Goal: Transaction & Acquisition: Purchase product/service

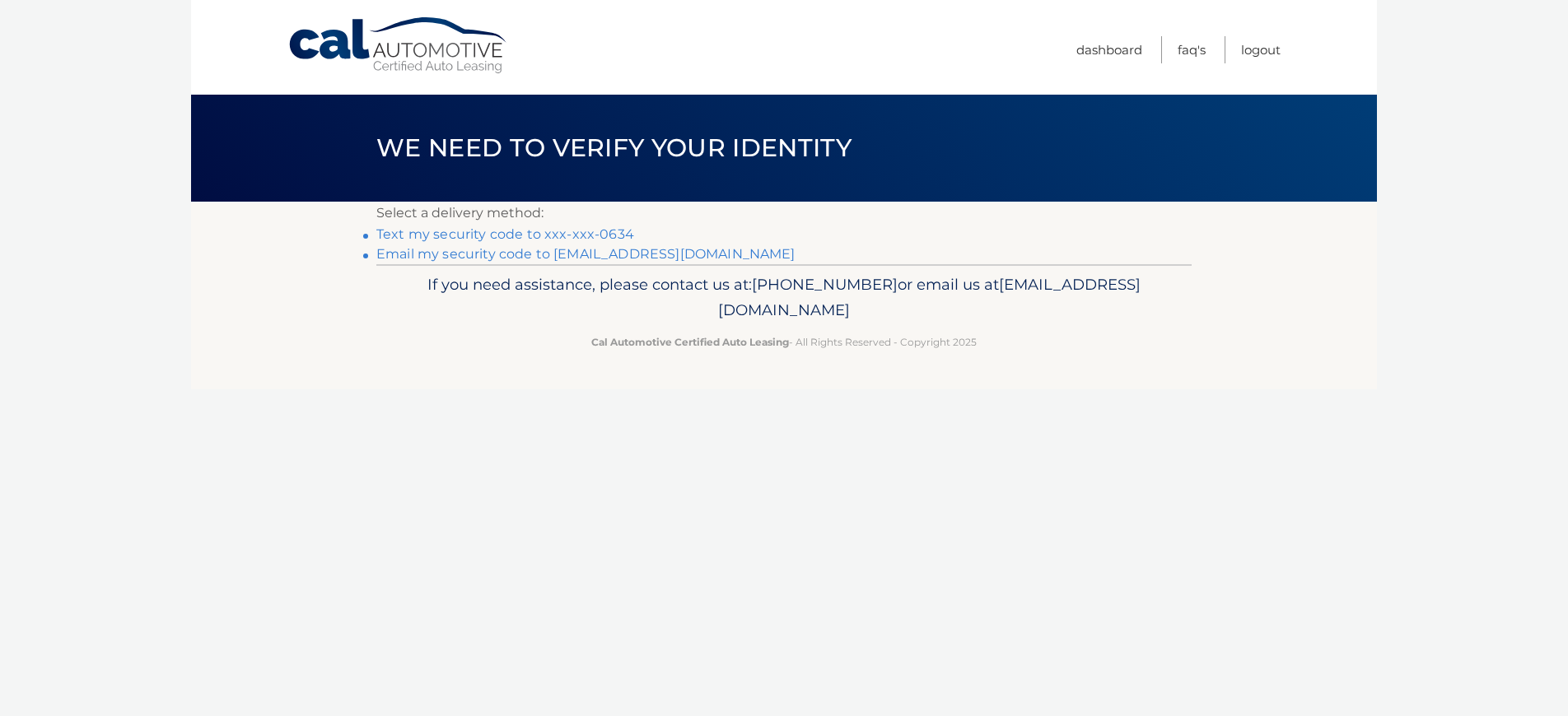
click at [449, 233] on link "Text my security code to xxx-xxx-0634" at bounding box center [506, 233] width 258 height 15
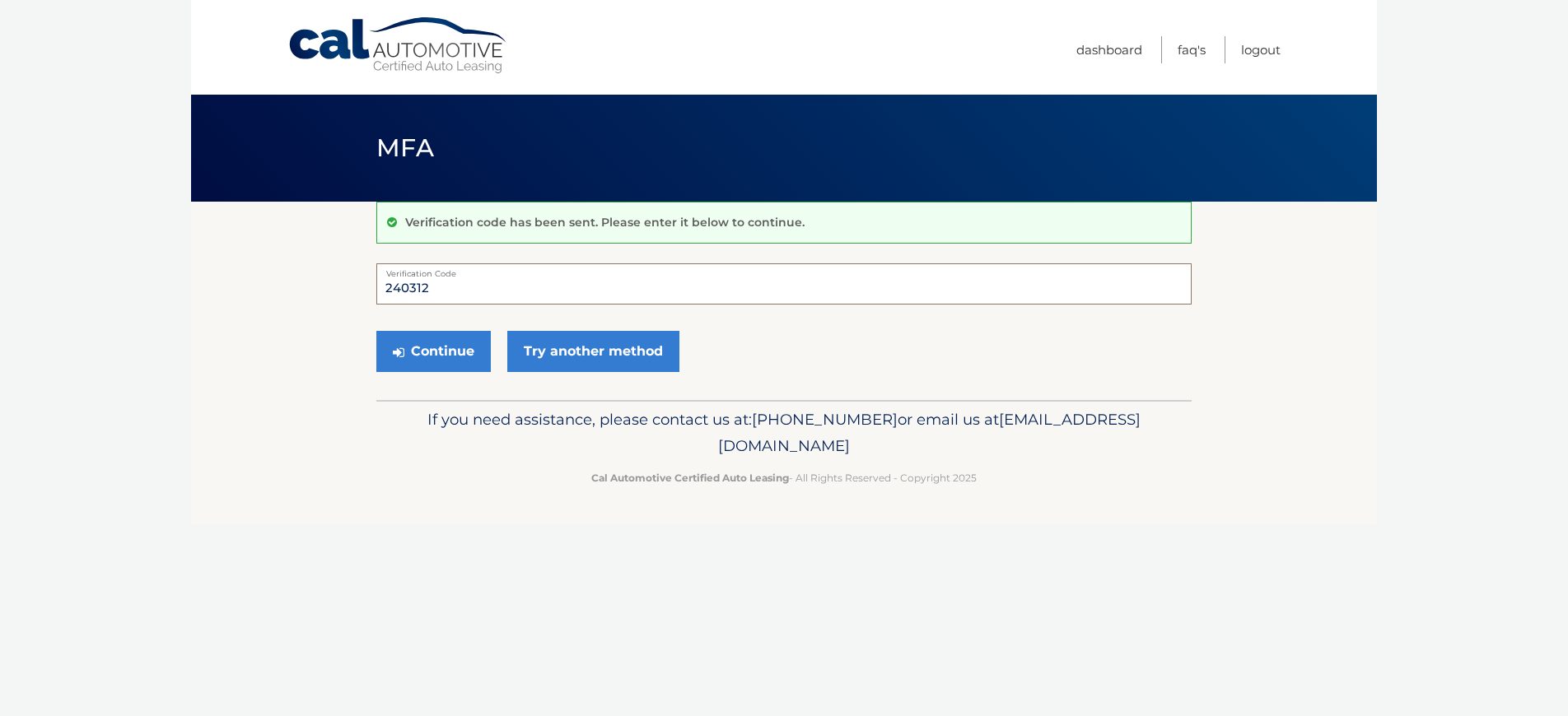
type input "240312"
click at [433, 350] on button "Continue" at bounding box center [433, 351] width 114 height 41
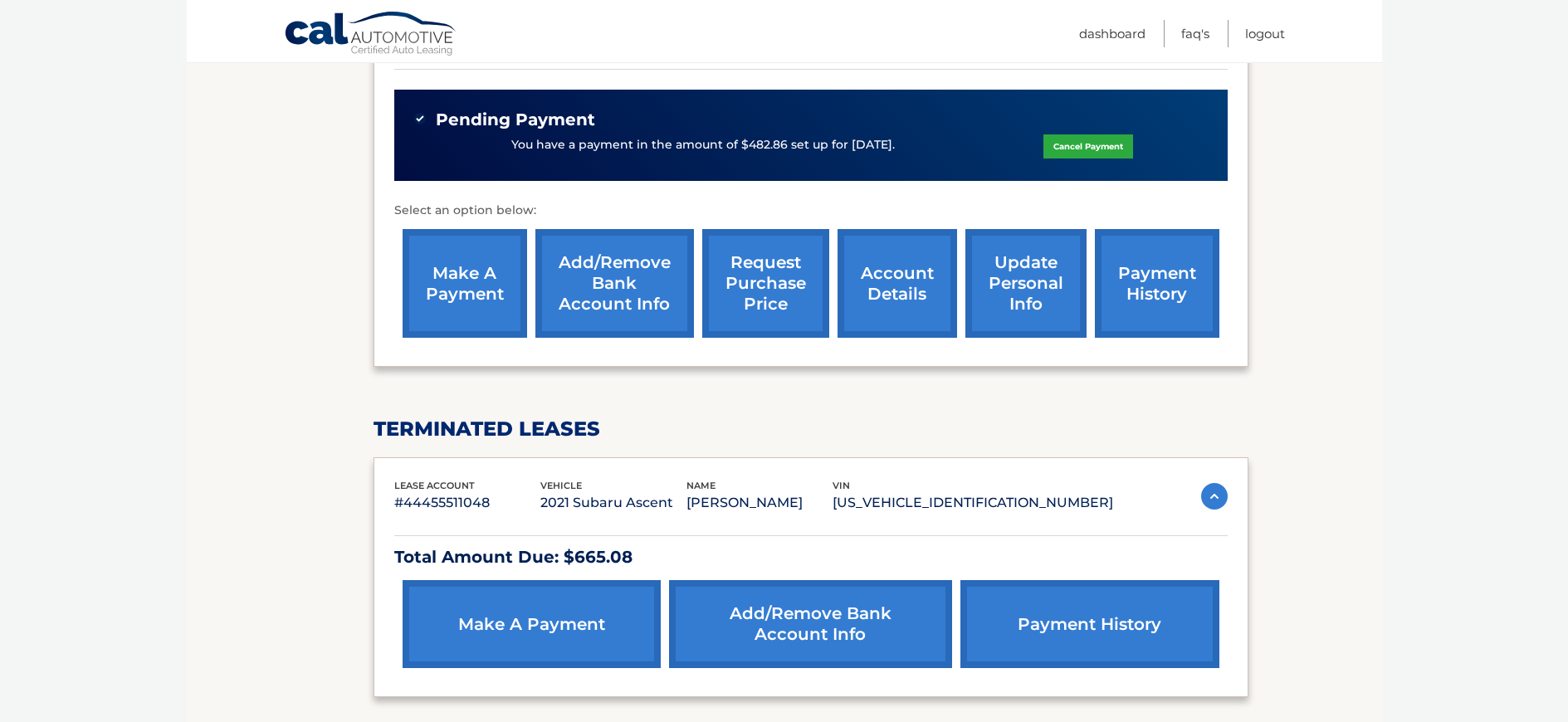
scroll to position [515, 0]
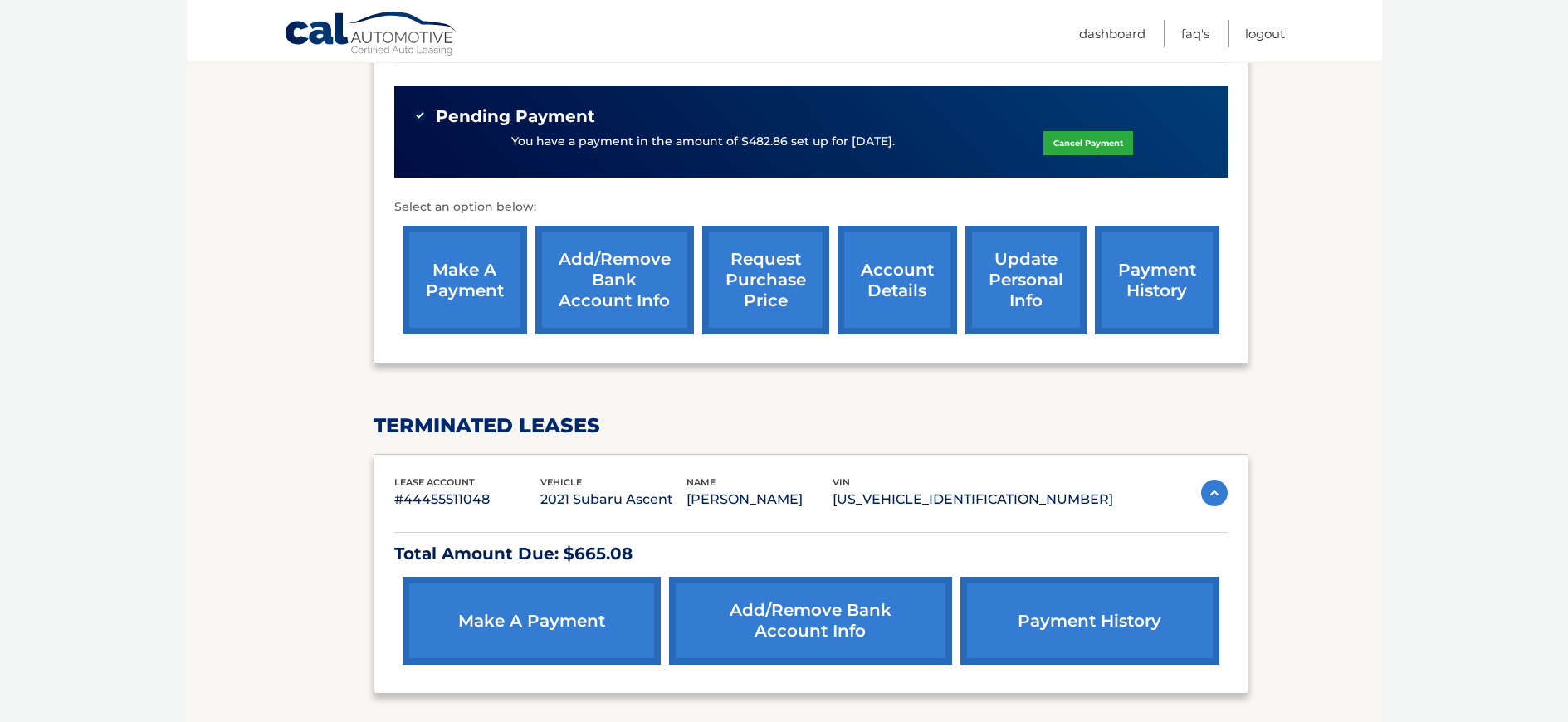
click at [1018, 629] on link "payment history" at bounding box center [1089, 620] width 258 height 88
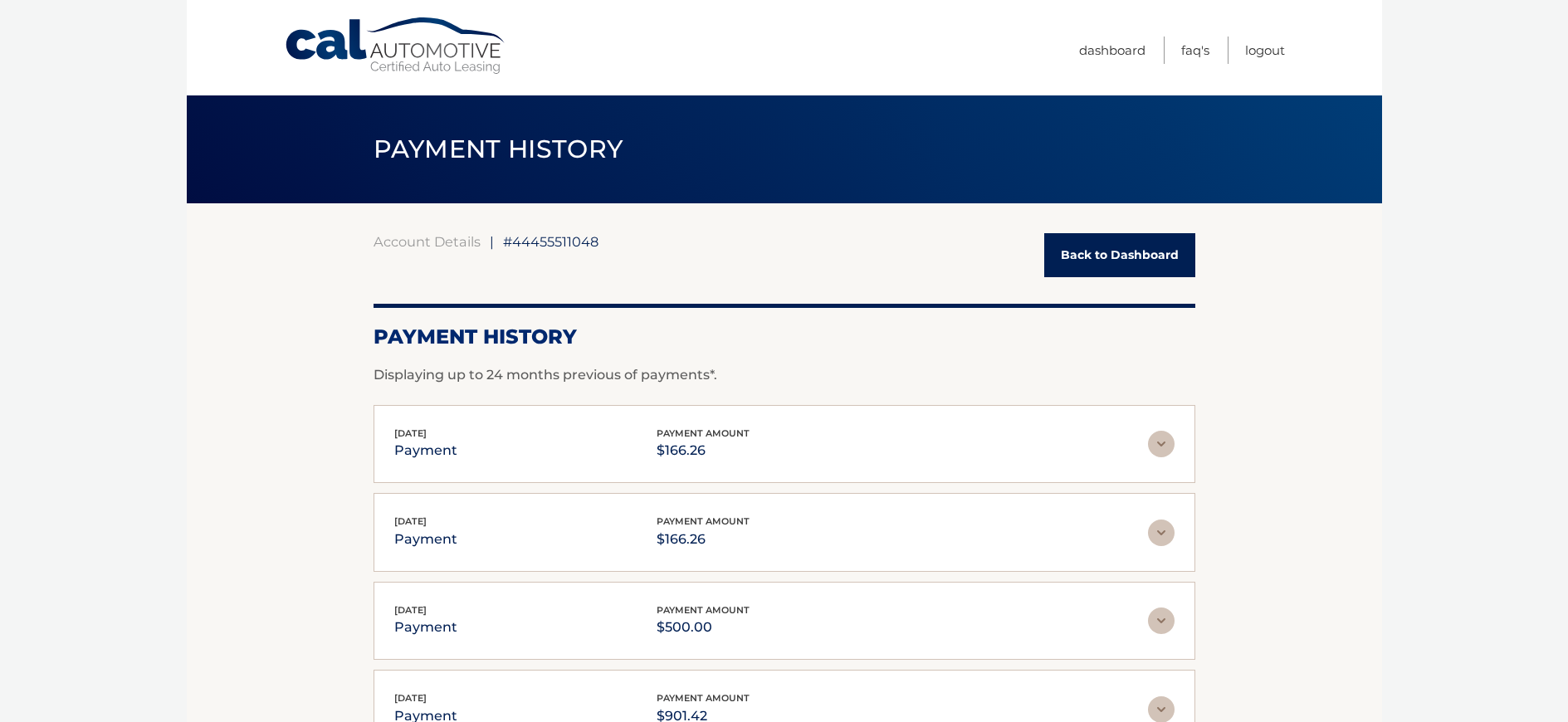
click at [1098, 260] on link "Back to Dashboard" at bounding box center [1119, 255] width 151 height 44
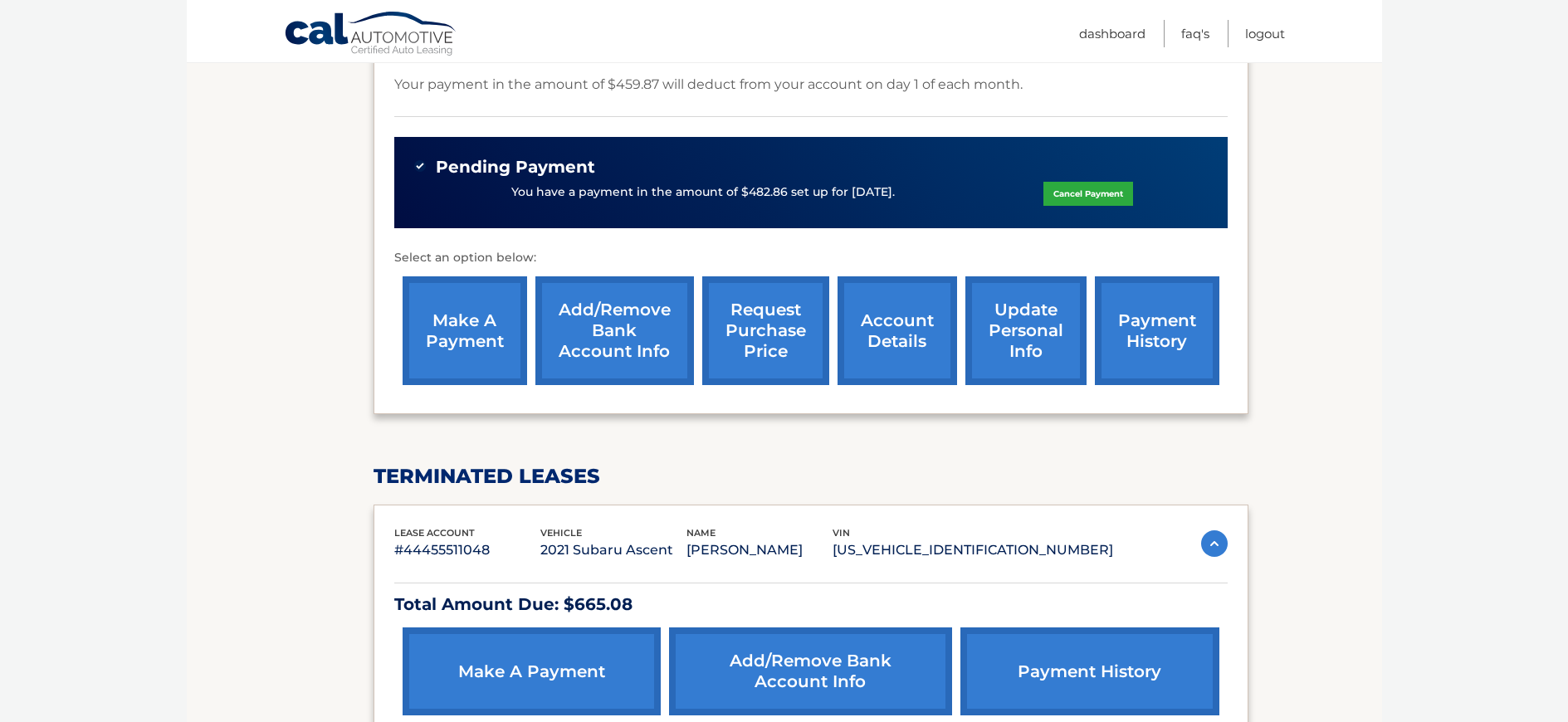
scroll to position [485, 0]
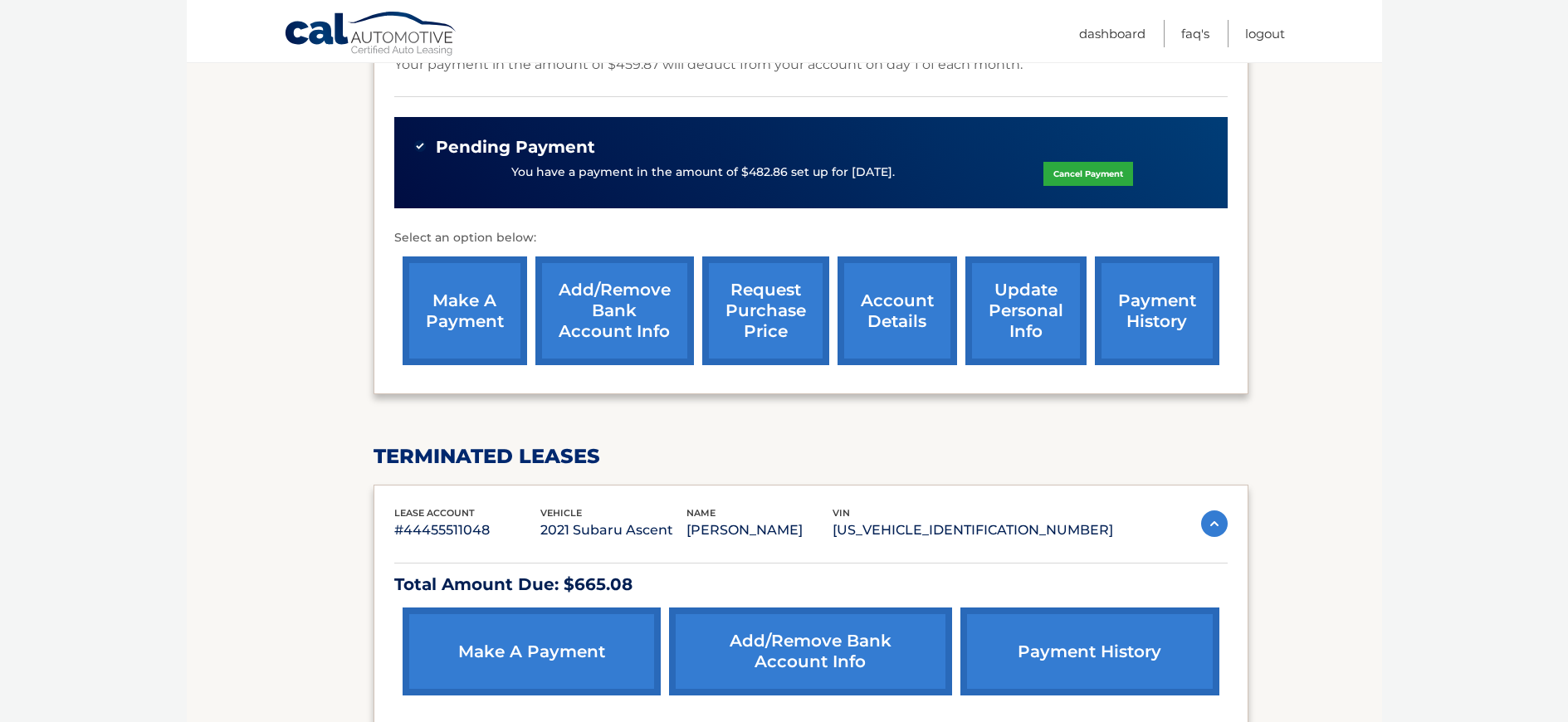
click at [511, 648] on link "make a payment" at bounding box center [531, 651] width 258 height 88
click at [919, 321] on link "account details" at bounding box center [898, 311] width 120 height 109
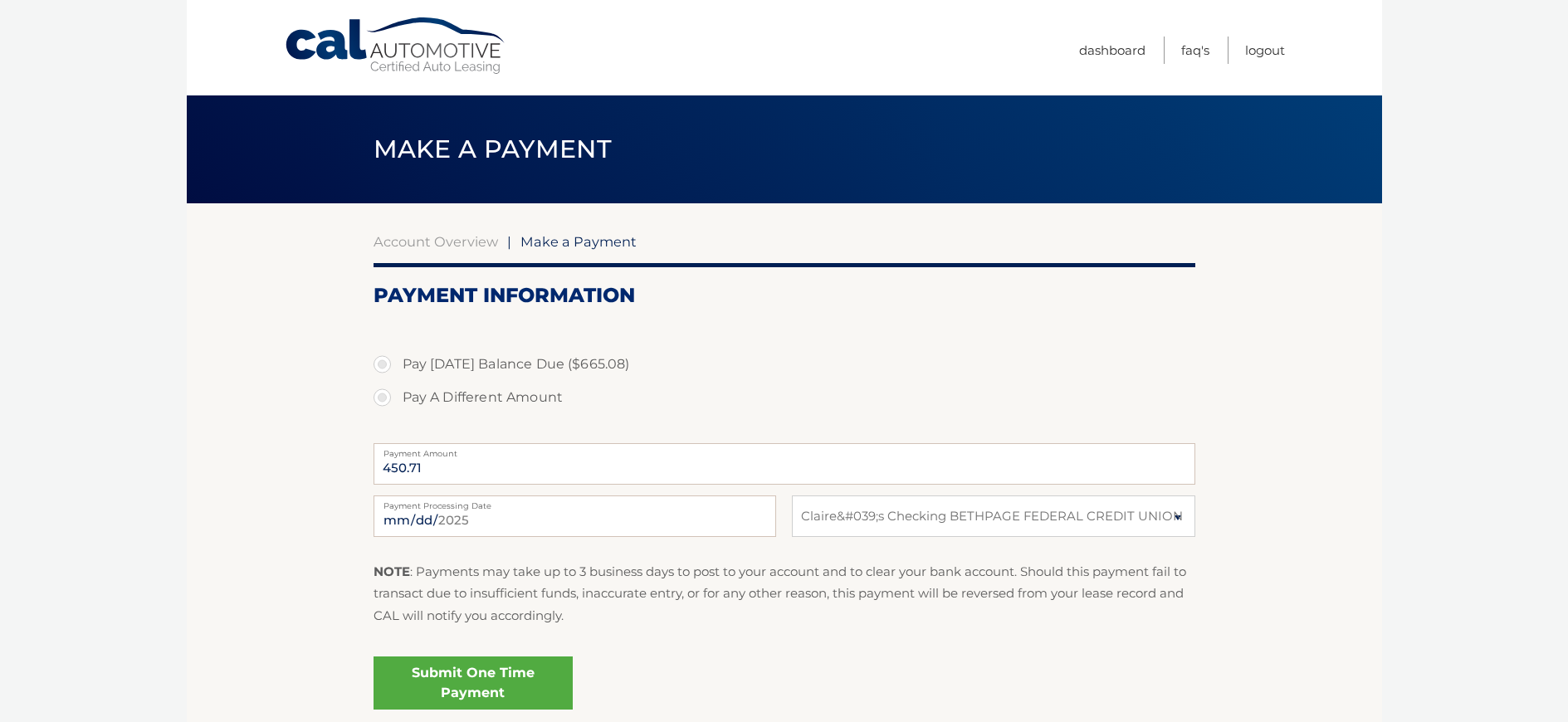
select select "Zjk4NzQwNjMtNjk5NS00ZjRlLTg3YzMtYjY3ZWNlOGNiOGQ1"
click at [385, 400] on label "Pay A Different Amount" at bounding box center [784, 397] width 822 height 34
click at [385, 400] on input "Pay A Different Amount" at bounding box center [388, 393] width 16 height 26
radio input "true"
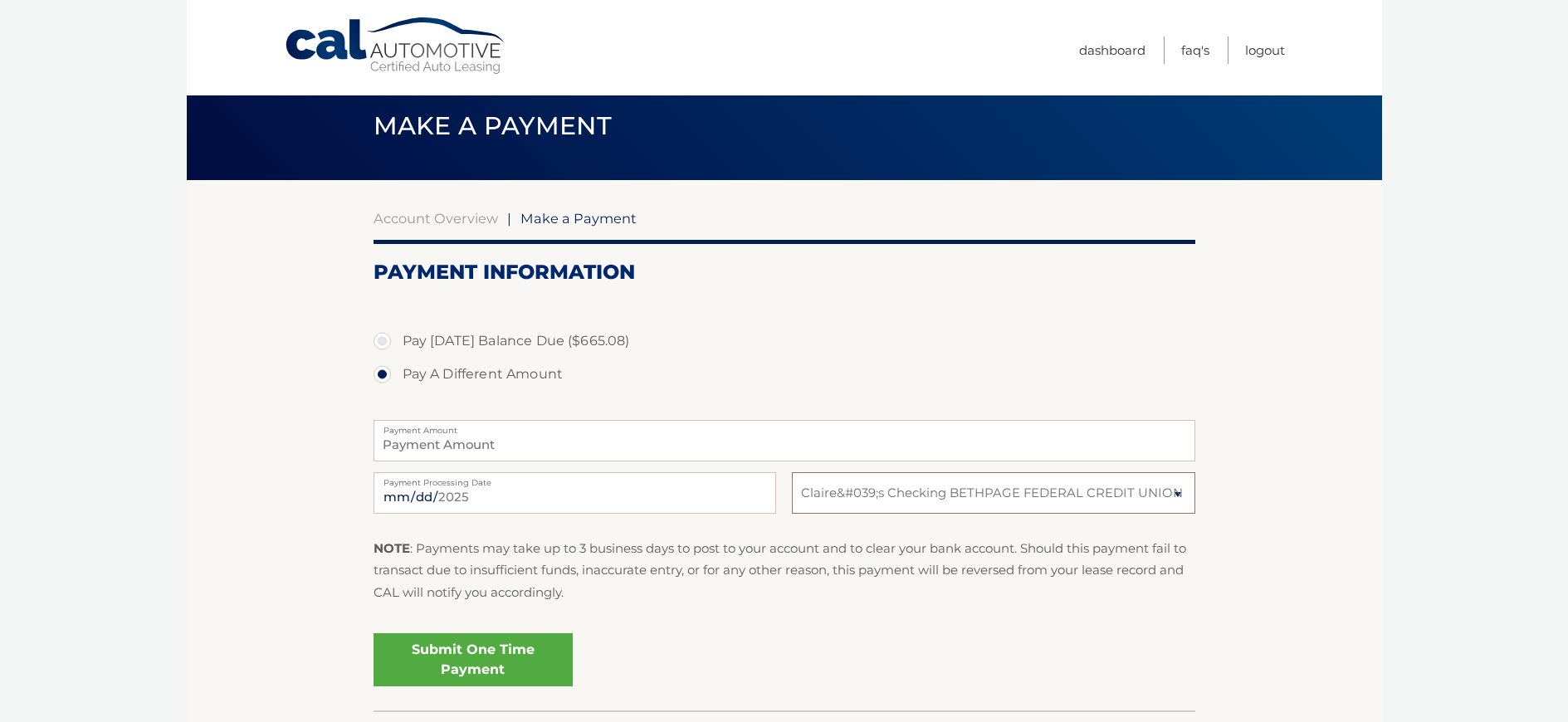
scroll to position [134, 0]
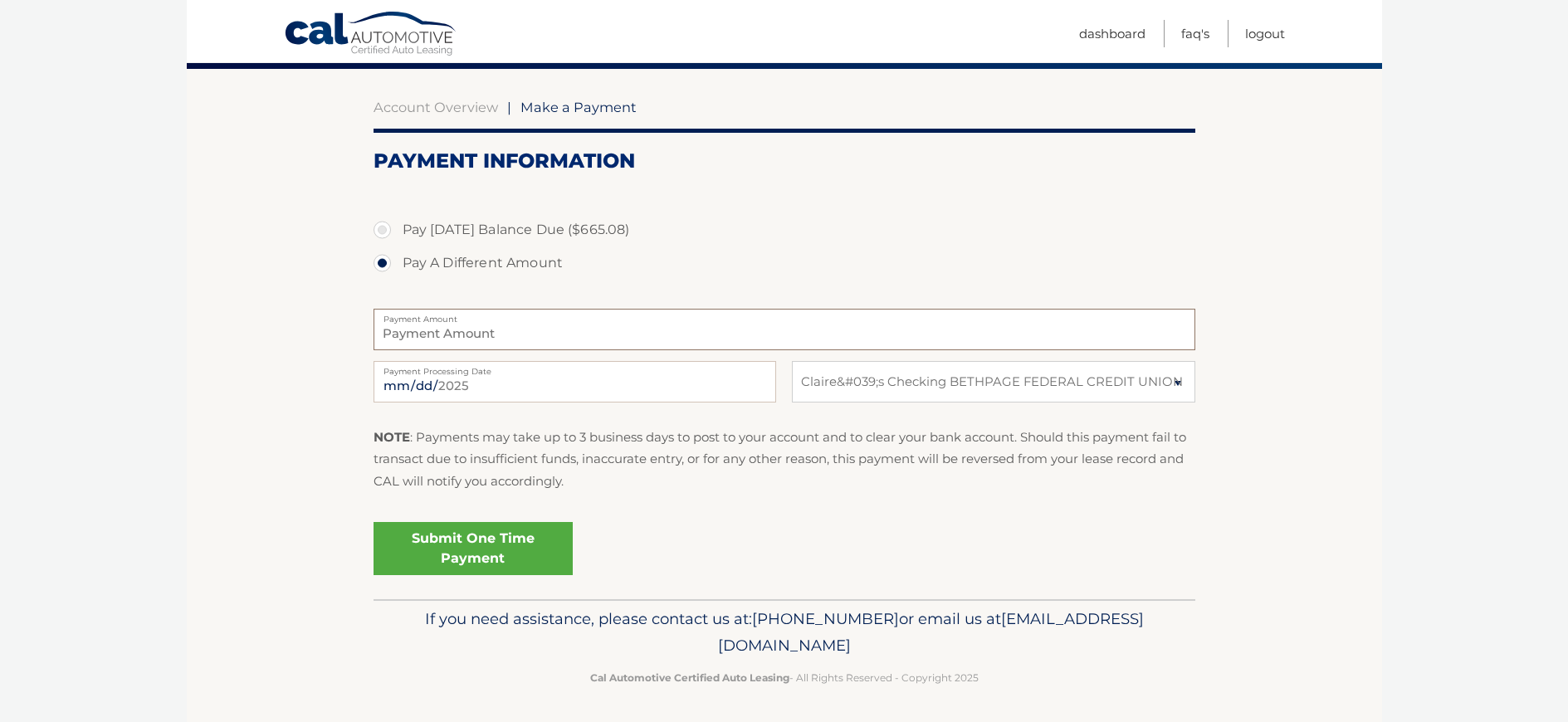
click at [428, 330] on input "Payment Amount" at bounding box center [784, 330] width 822 height 42
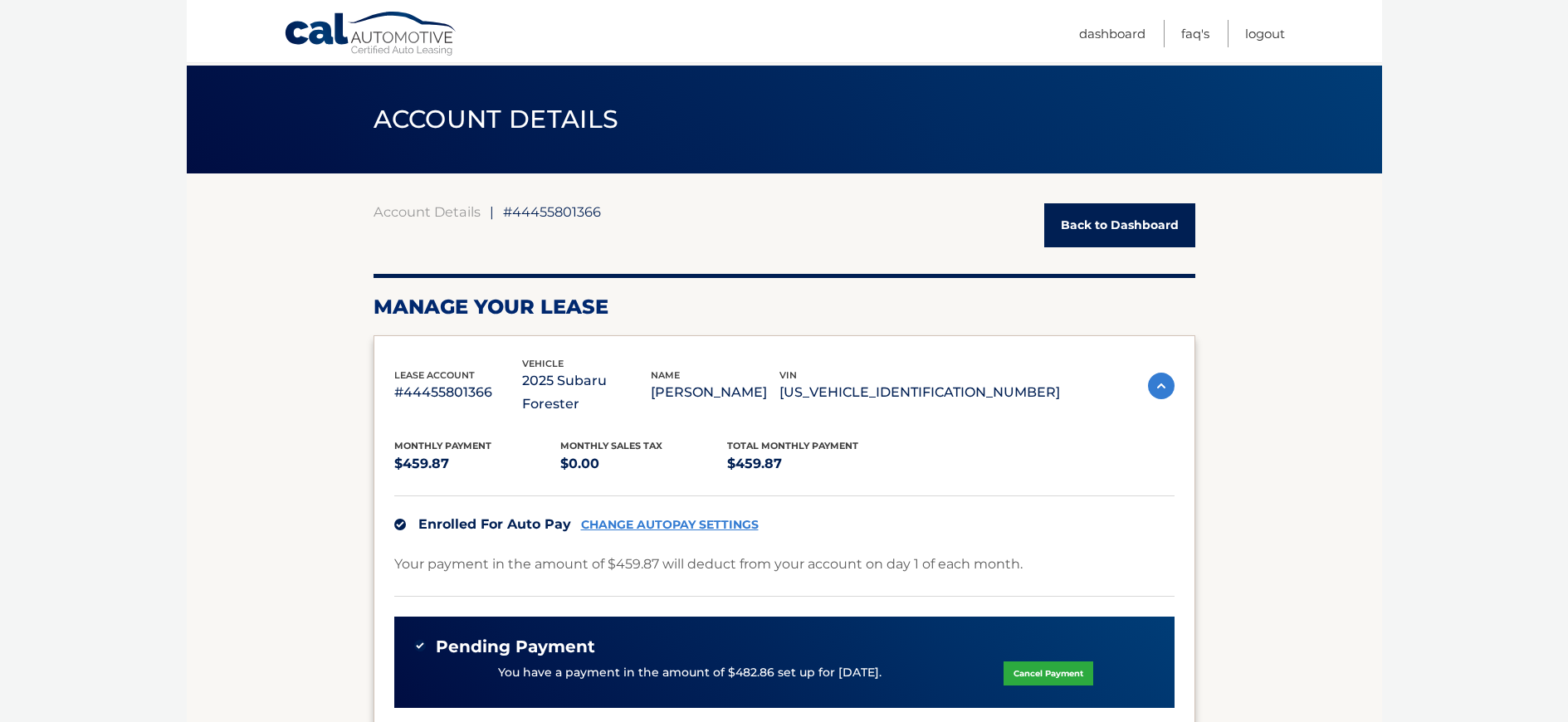
scroll to position [101, 0]
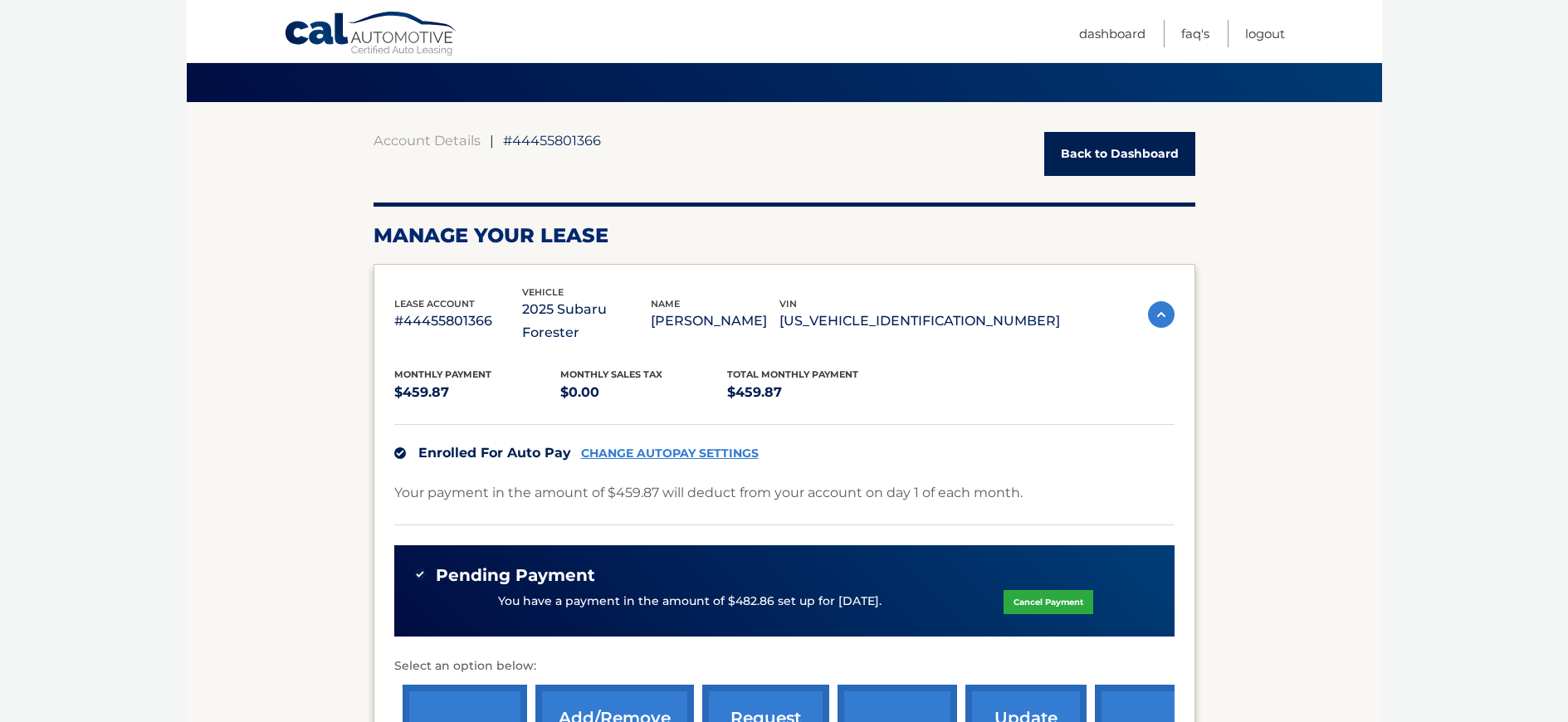
click at [1066, 148] on link "Back to Dashboard" at bounding box center [1119, 153] width 151 height 44
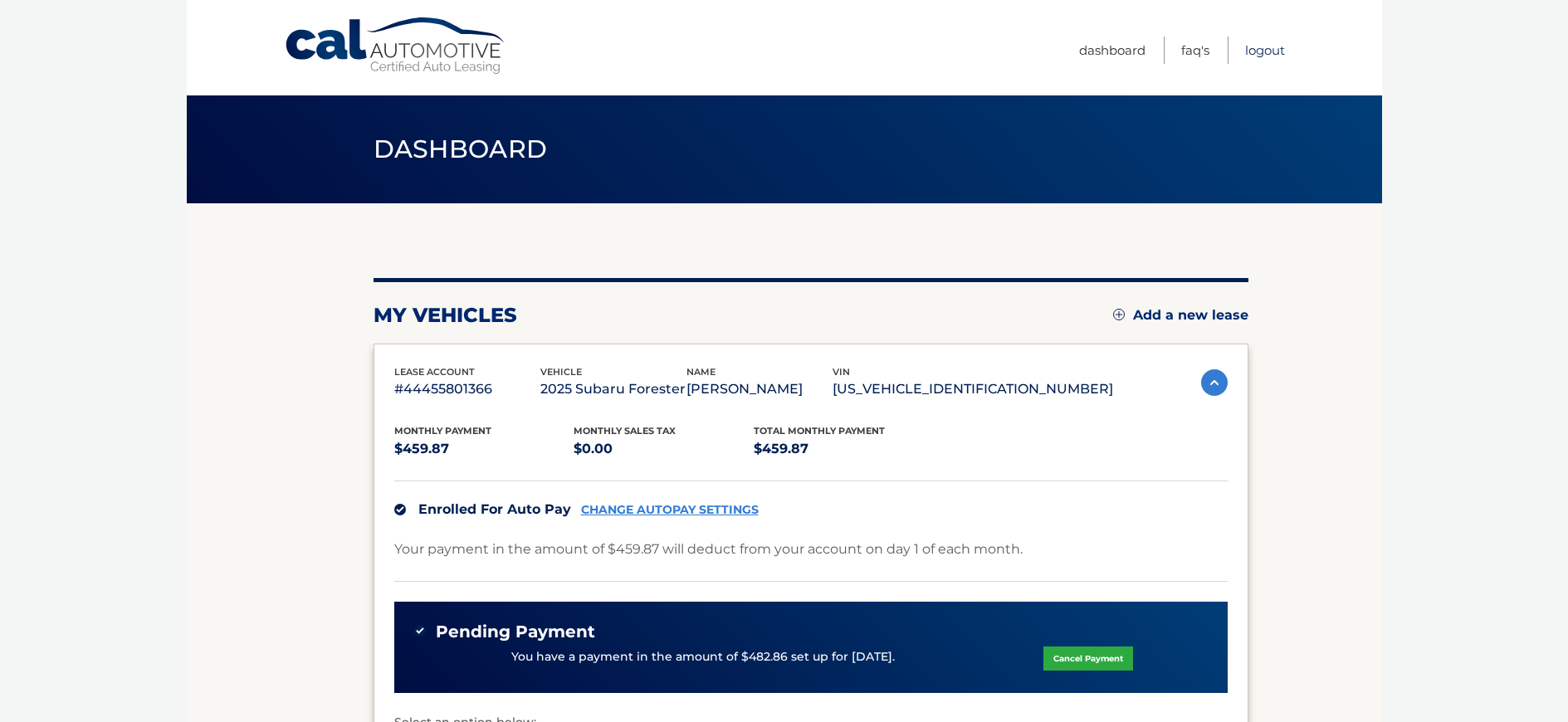
click at [1249, 53] on link "Logout" at bounding box center [1265, 50] width 40 height 27
